Goal: Information Seeking & Learning: Learn about a topic

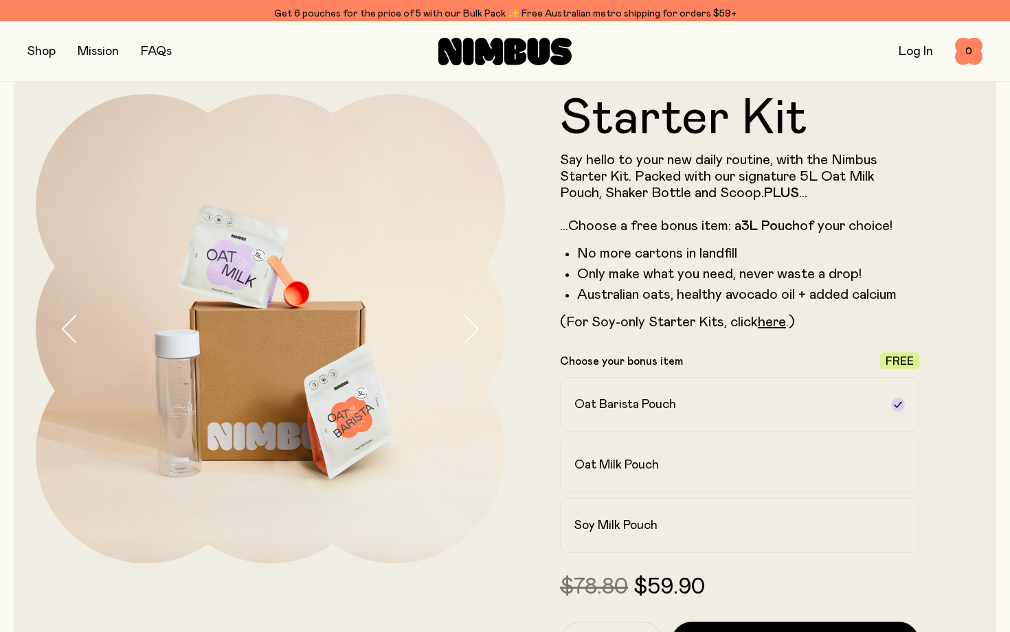
scroll to position [30, 0]
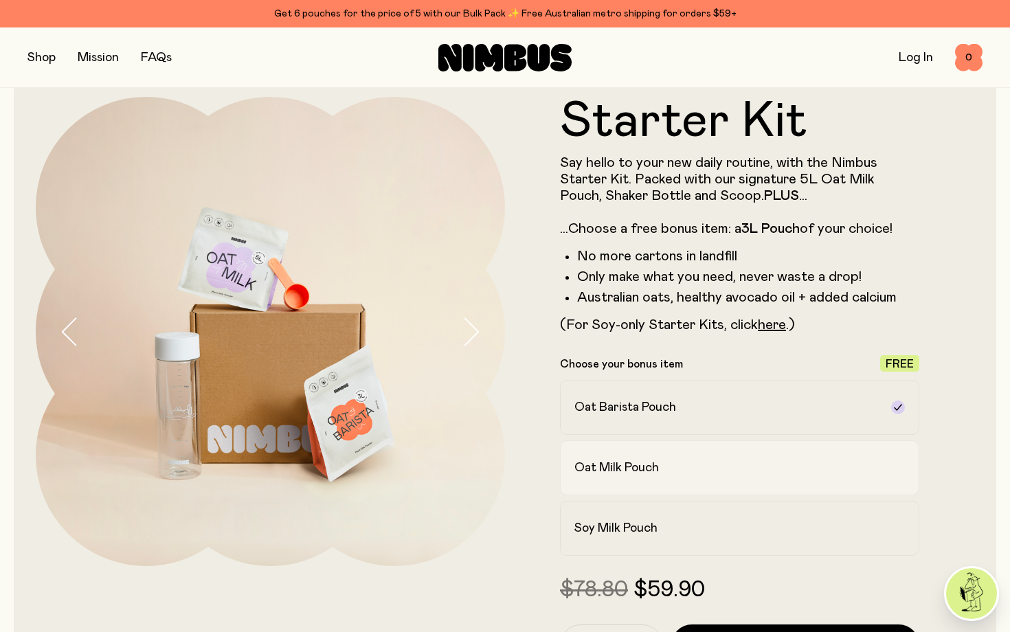
click at [618, 467] on h2 "Oat Milk Pouch" at bounding box center [616, 468] width 85 height 16
click at [601, 415] on h2 "Oat Barista Pouch" at bounding box center [625, 407] width 102 height 16
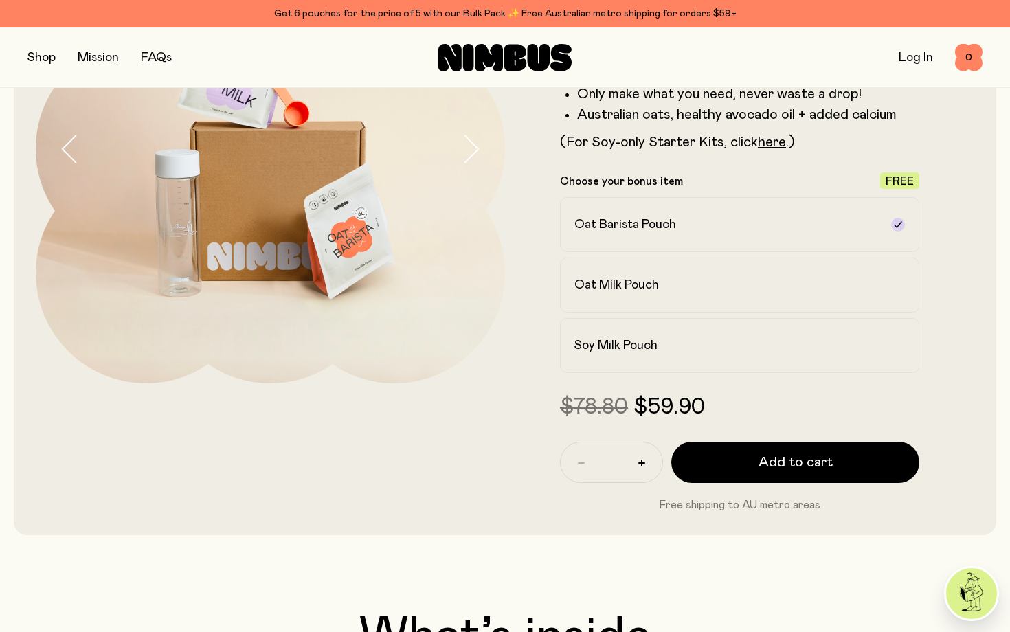
scroll to position [216, 0]
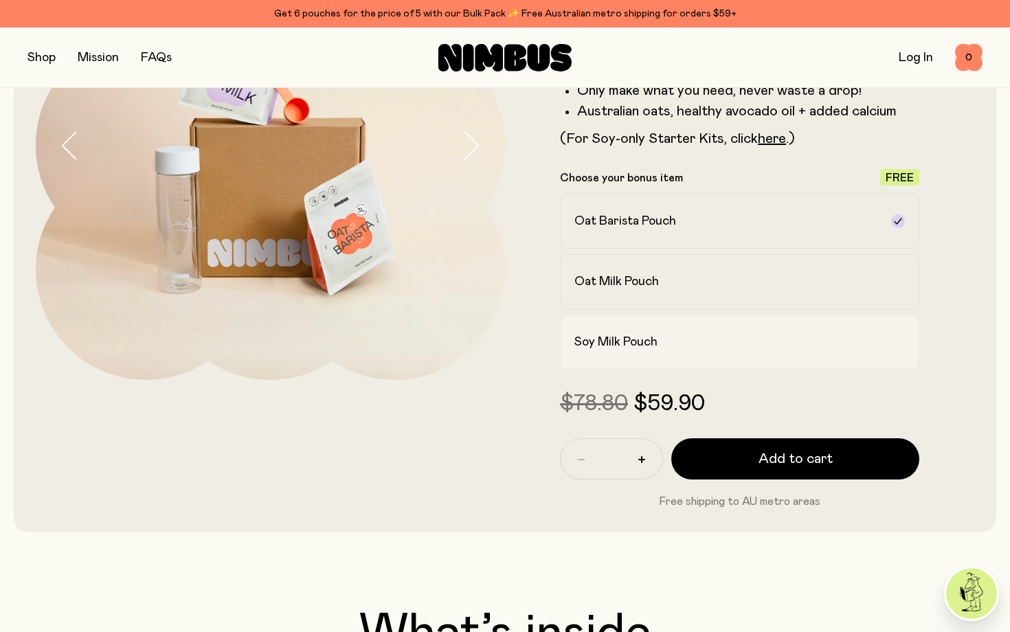
click at [721, 339] on div "Soy Milk Pouch" at bounding box center [727, 342] width 306 height 16
click at [701, 295] on label "Oat Milk Pouch" at bounding box center [739, 281] width 359 height 55
click at [690, 237] on label "Oat Barista Pouch" at bounding box center [739, 221] width 359 height 55
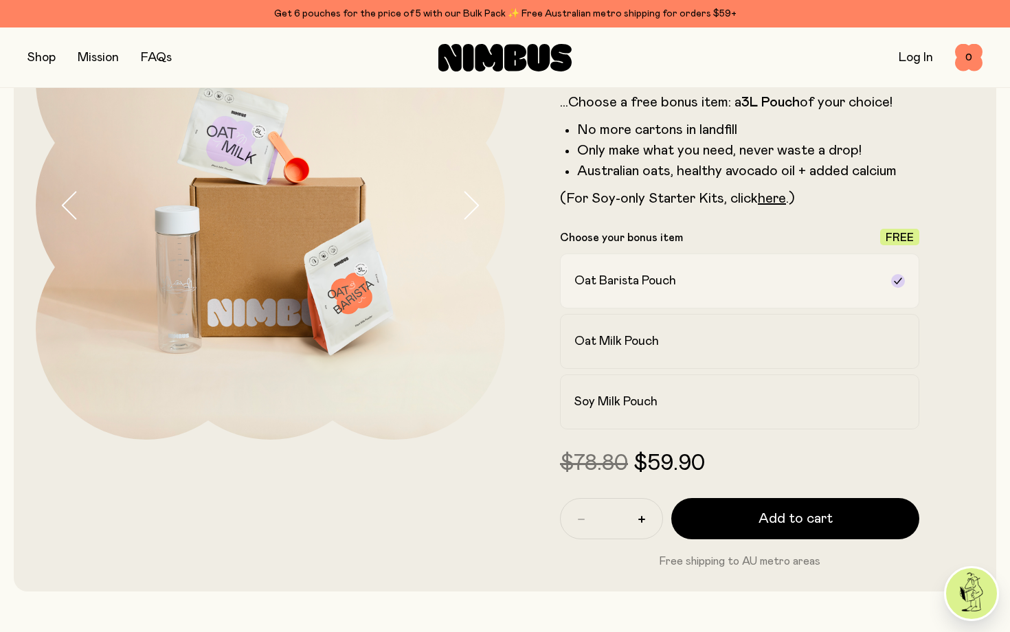
scroll to position [149, 0]
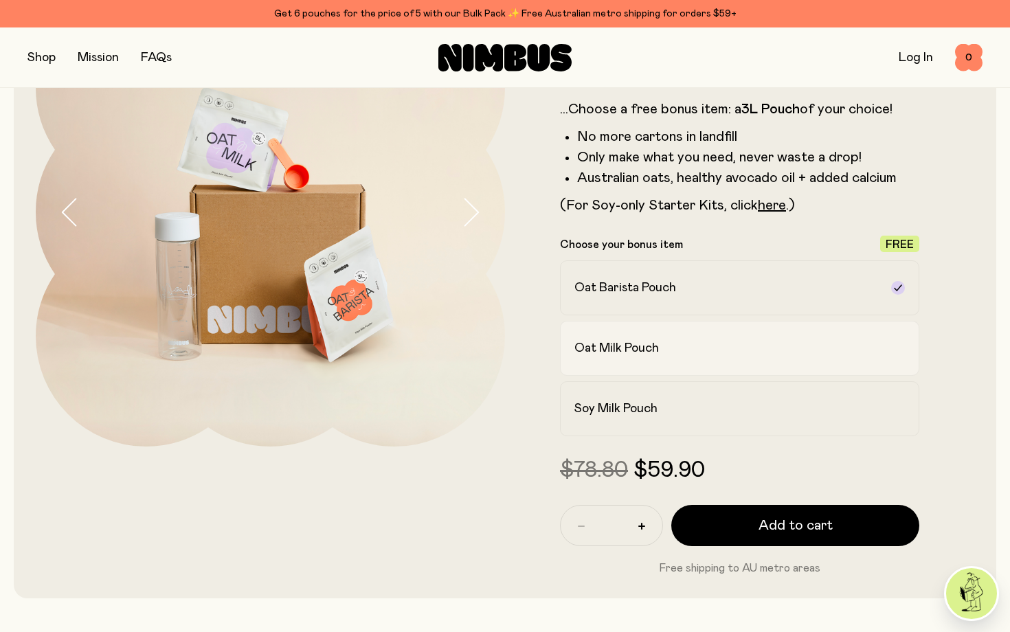
click at [697, 335] on label "Oat Milk Pouch" at bounding box center [739, 348] width 359 height 55
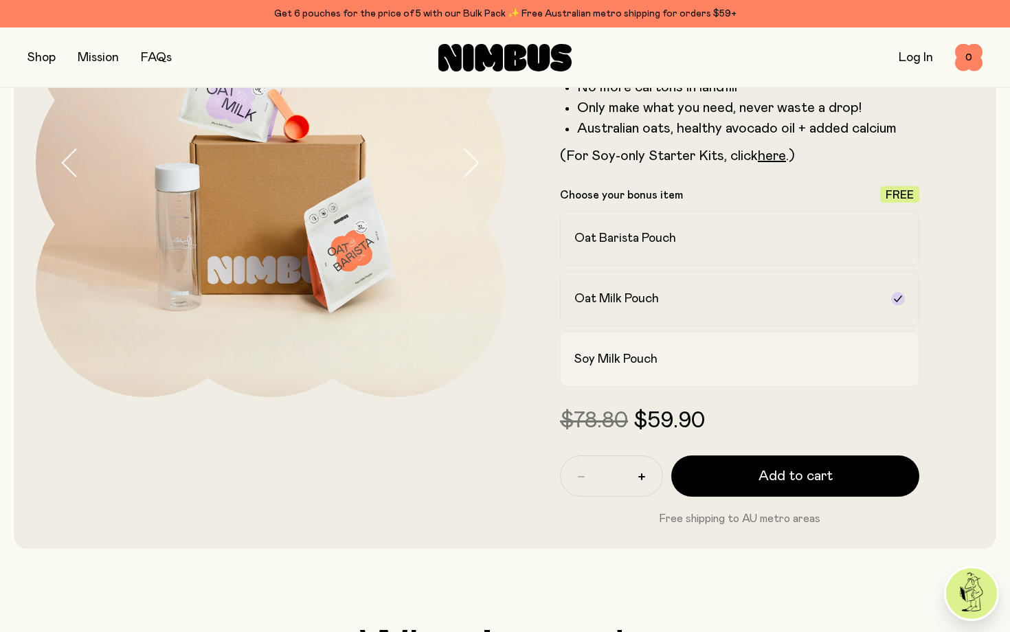
scroll to position [0, 0]
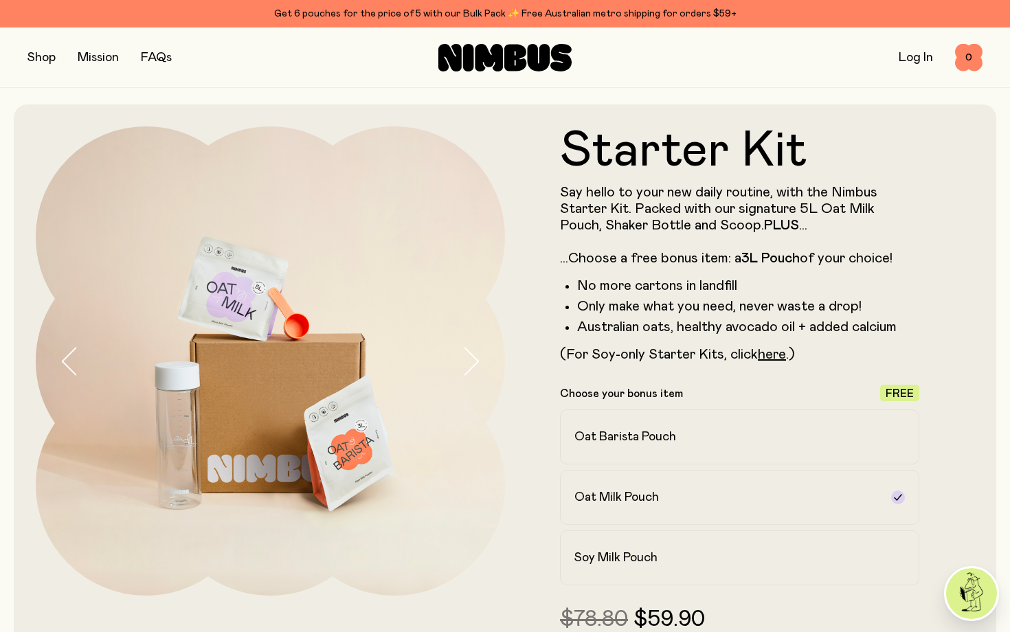
click at [45, 61] on button "button" at bounding box center [41, 57] width 28 height 19
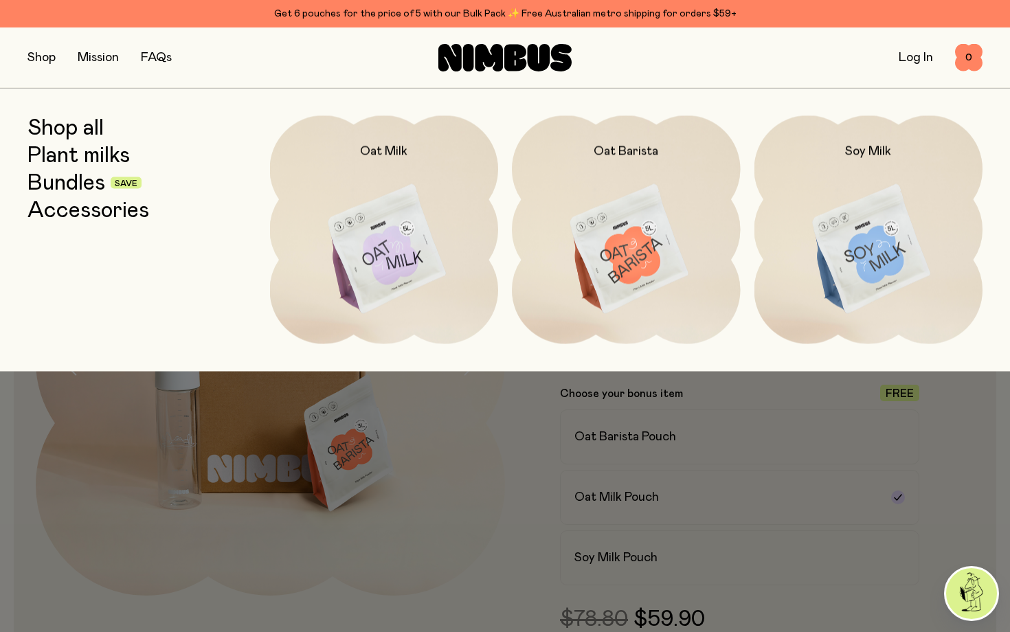
click at [65, 128] on link "Shop all" at bounding box center [65, 127] width 76 height 25
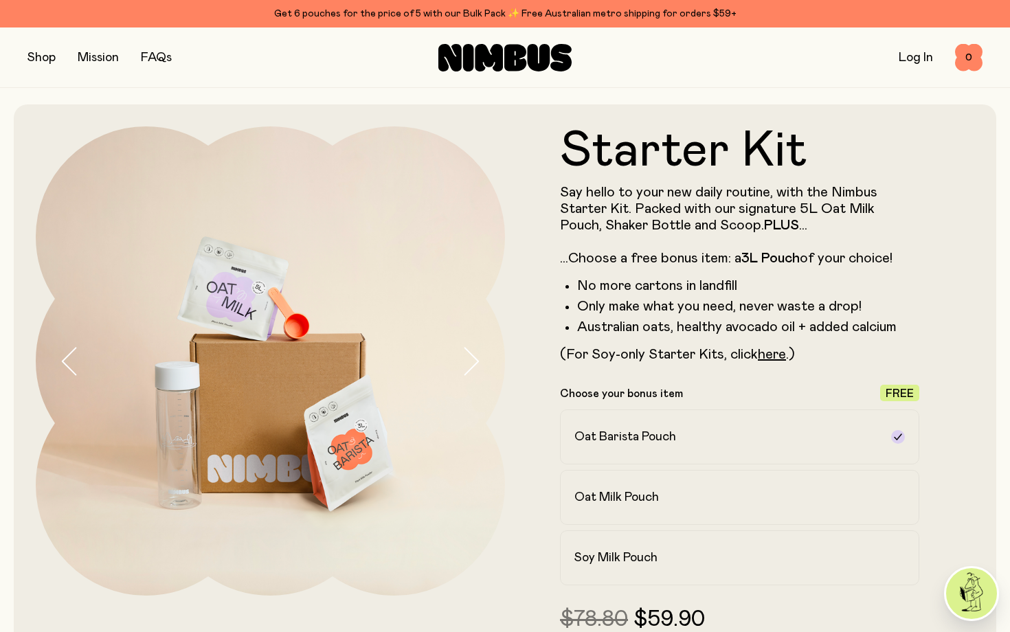
click at [43, 58] on button "button" at bounding box center [41, 57] width 28 height 19
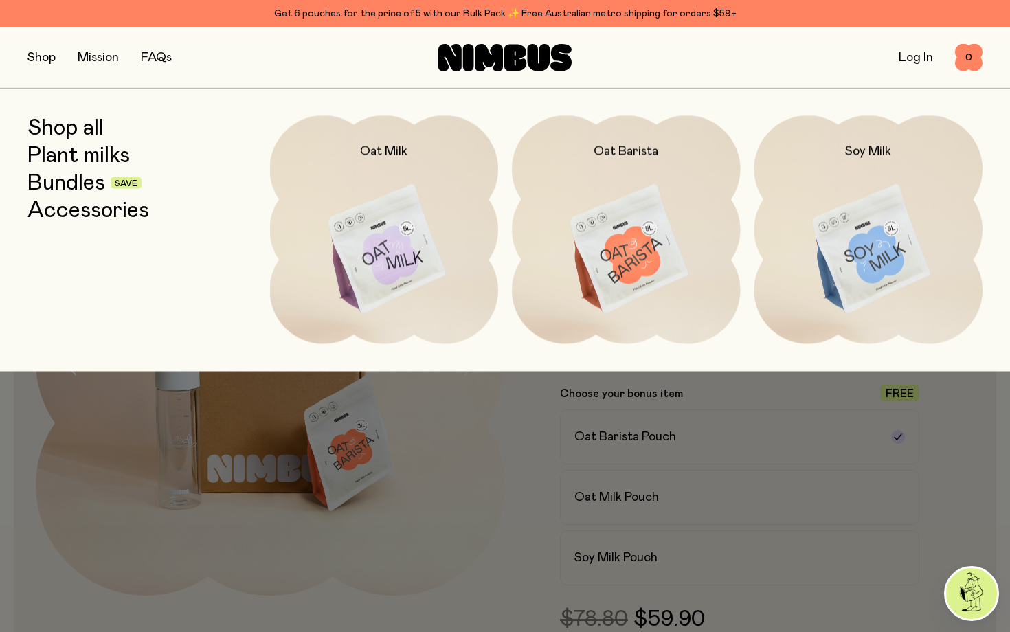
click at [164, 52] on link "FAQs" at bounding box center [156, 58] width 31 height 12
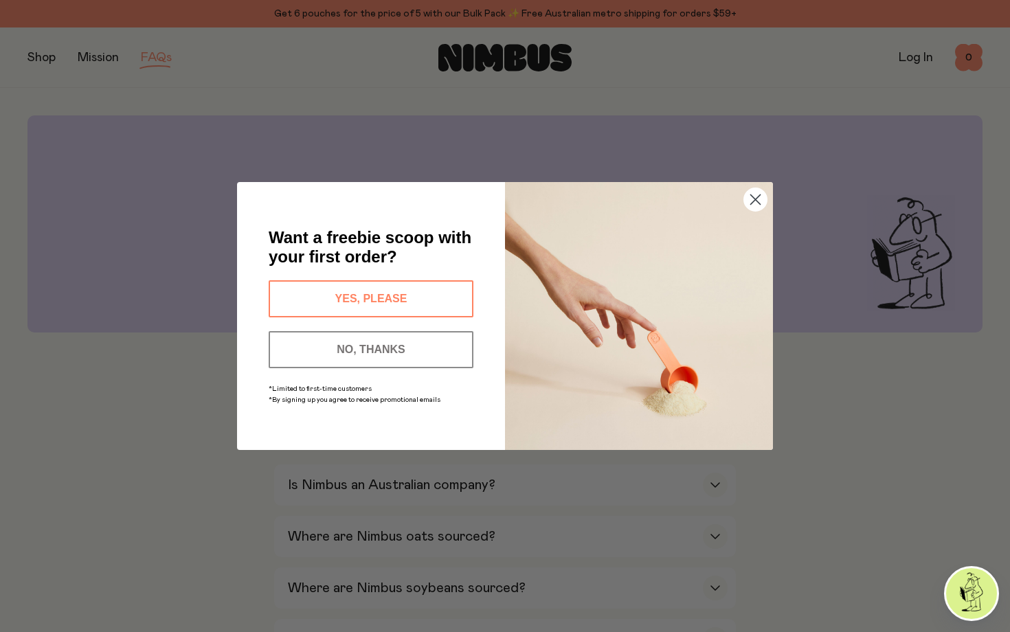
click at [756, 199] on circle "Close dialog" at bounding box center [755, 199] width 23 height 23
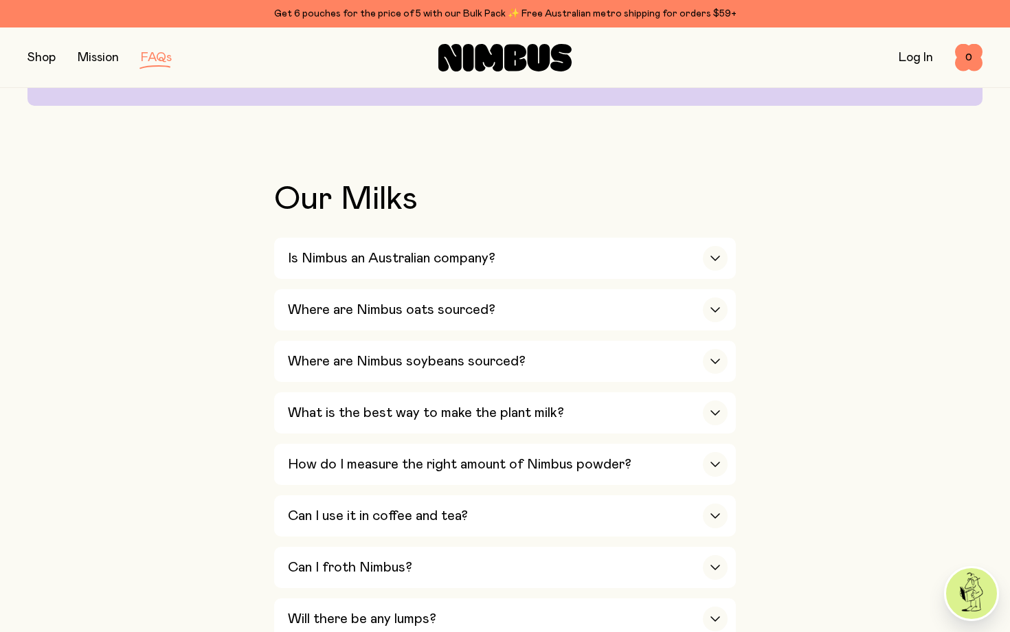
scroll to position [227, 0]
click at [719, 258] on icon "button" at bounding box center [715, 257] width 11 height 5
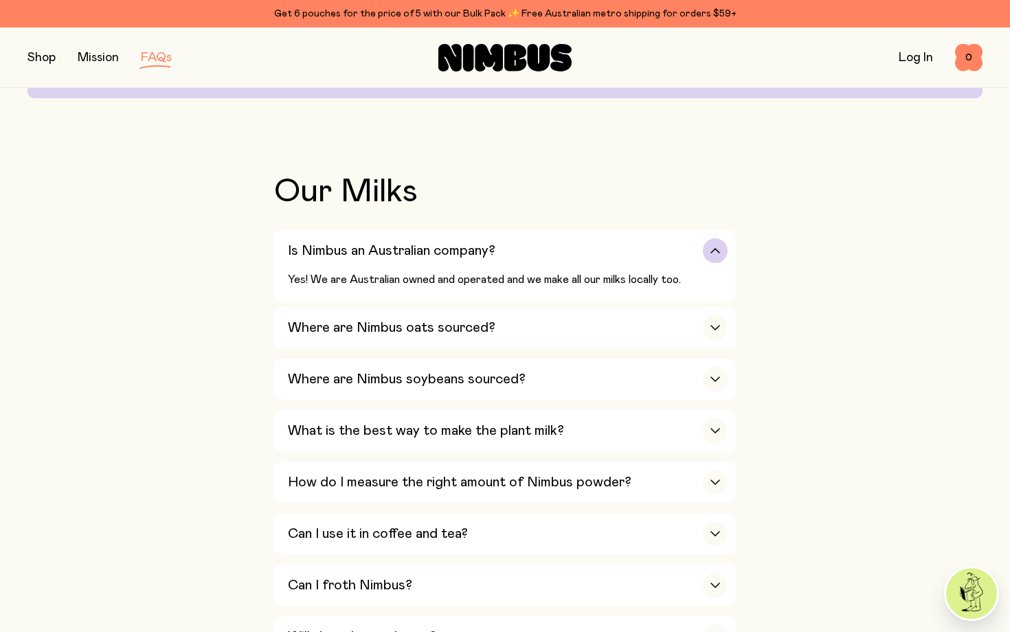
scroll to position [235, 0]
click at [696, 327] on div "Where are Nimbus oats sourced?" at bounding box center [508, 326] width 440 height 41
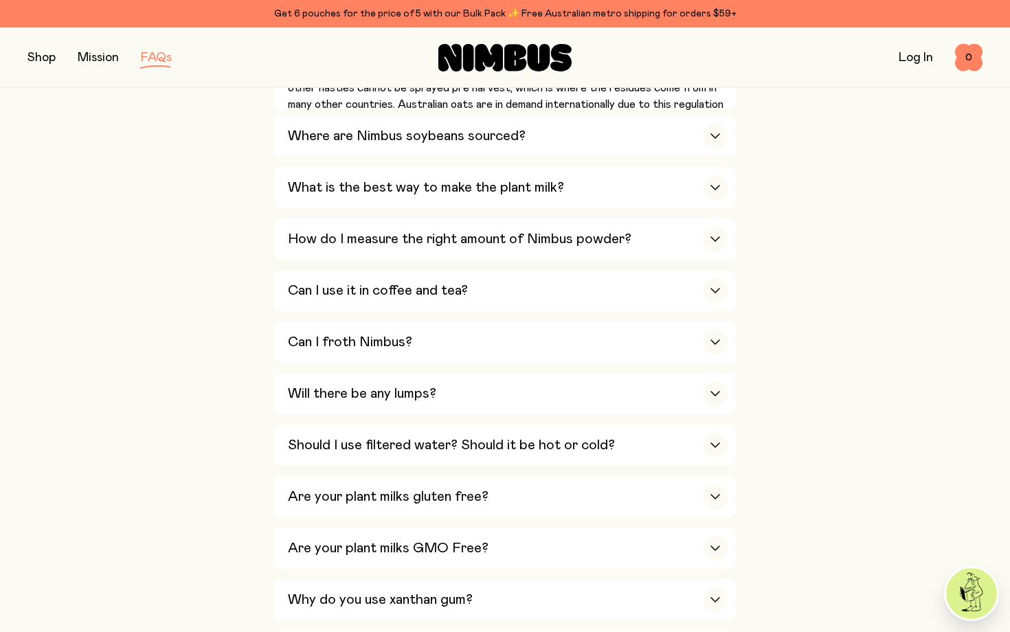
scroll to position [573, 0]
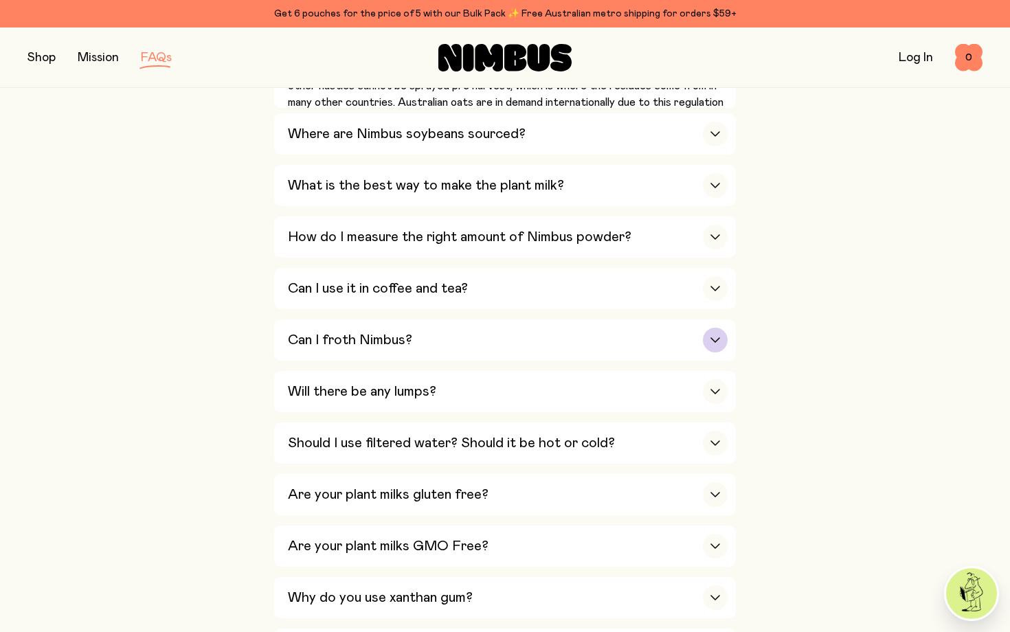
click at [701, 338] on div "Can I froth Nimbus?" at bounding box center [508, 339] width 440 height 41
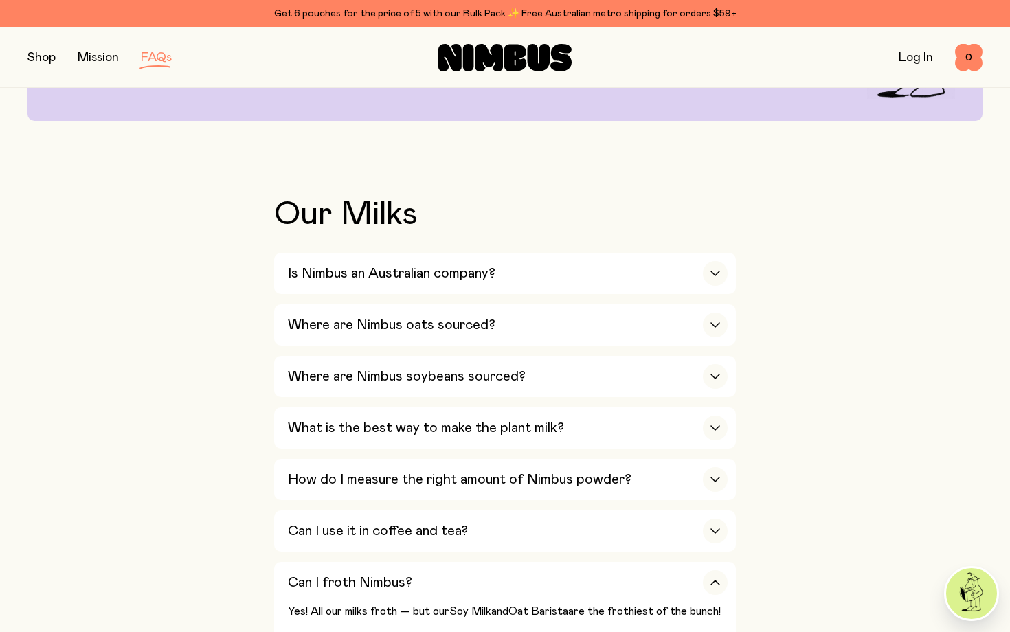
scroll to position [69, 0]
